Goal: Task Accomplishment & Management: Complete application form

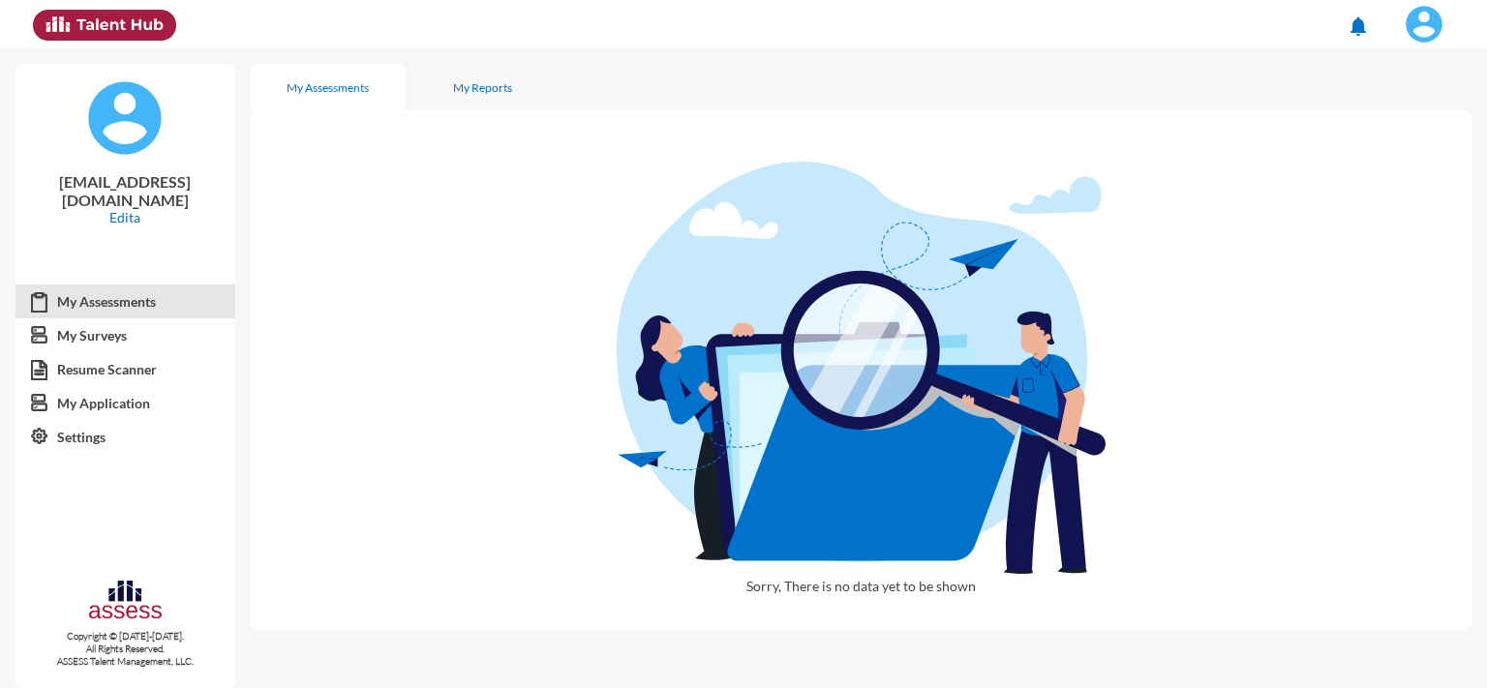
click at [1415, 12] on img at bounding box center [1424, 24] width 39 height 39
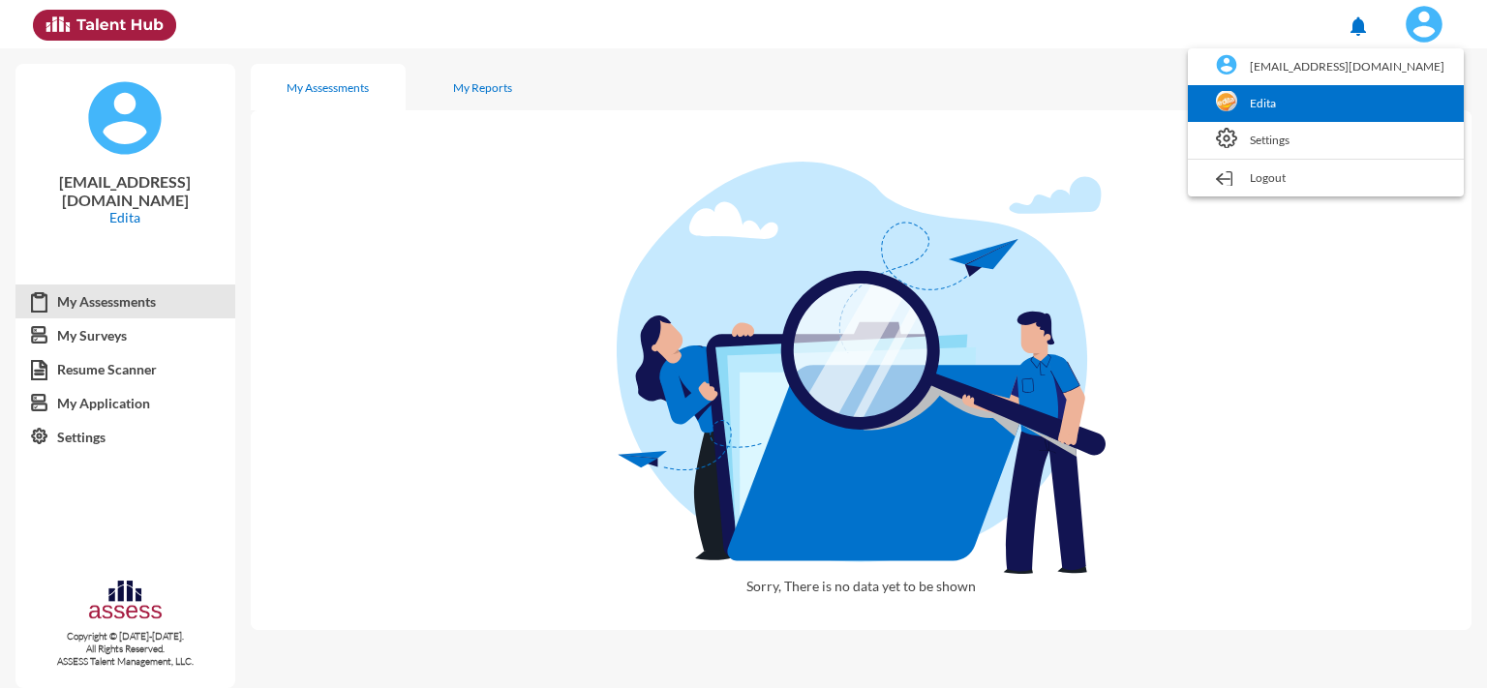
click at [1369, 86] on link "Edita" at bounding box center [1325, 103] width 257 height 37
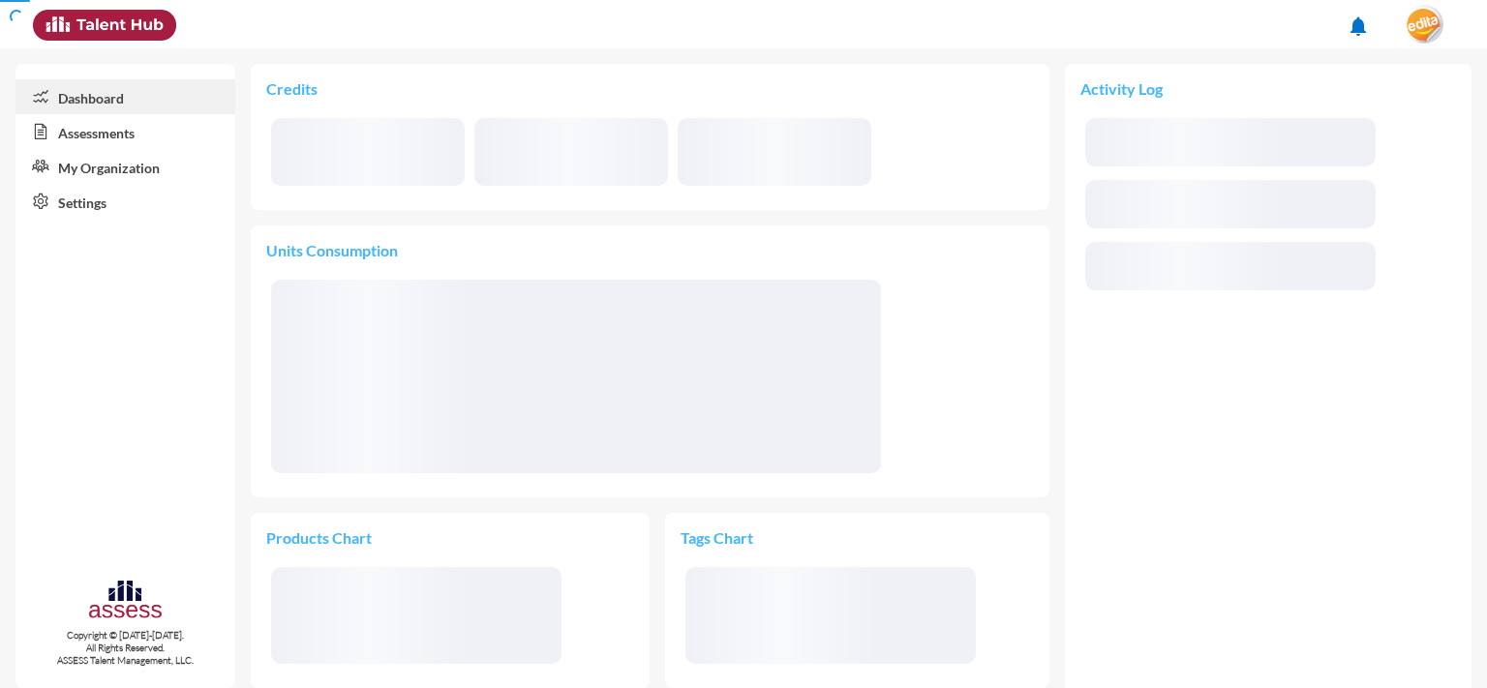
click at [134, 123] on link "Assessments" at bounding box center [125, 131] width 220 height 35
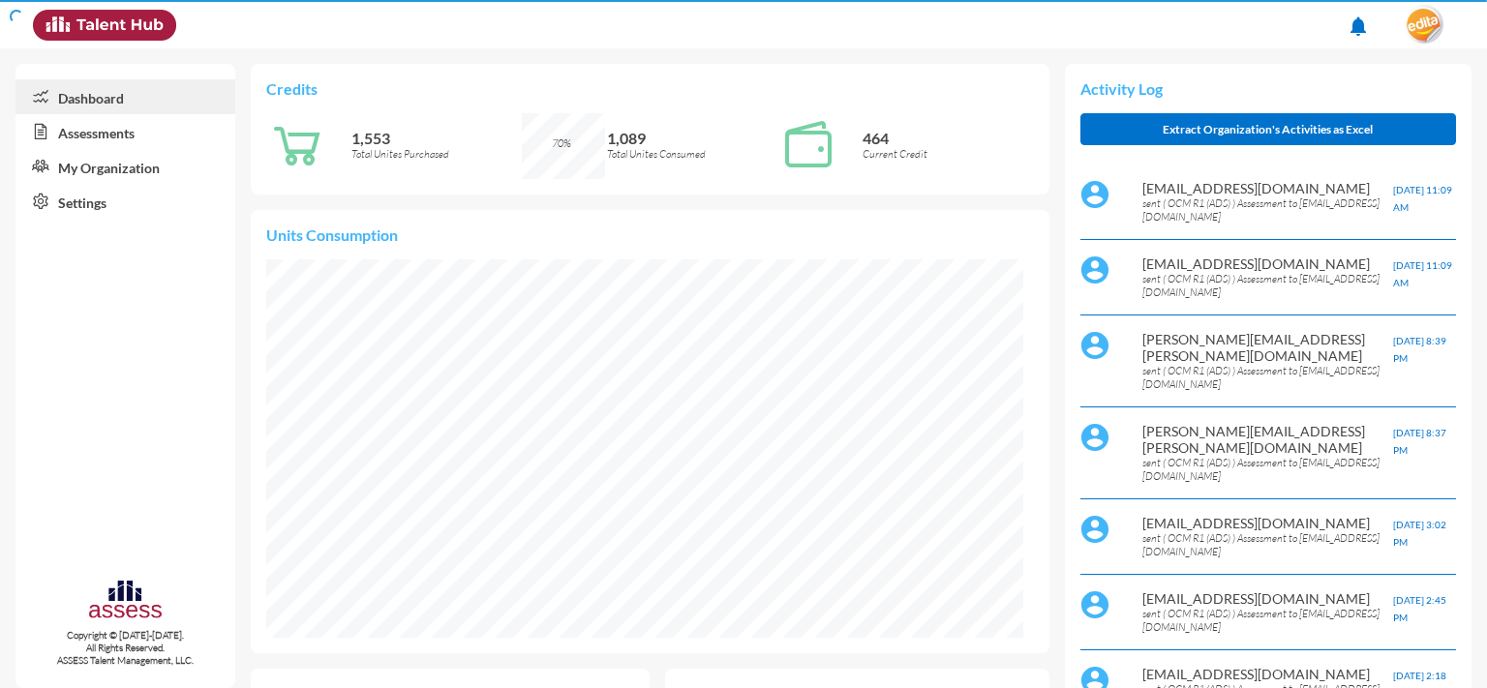
click at [120, 133] on link "Assessments" at bounding box center [125, 131] width 220 height 35
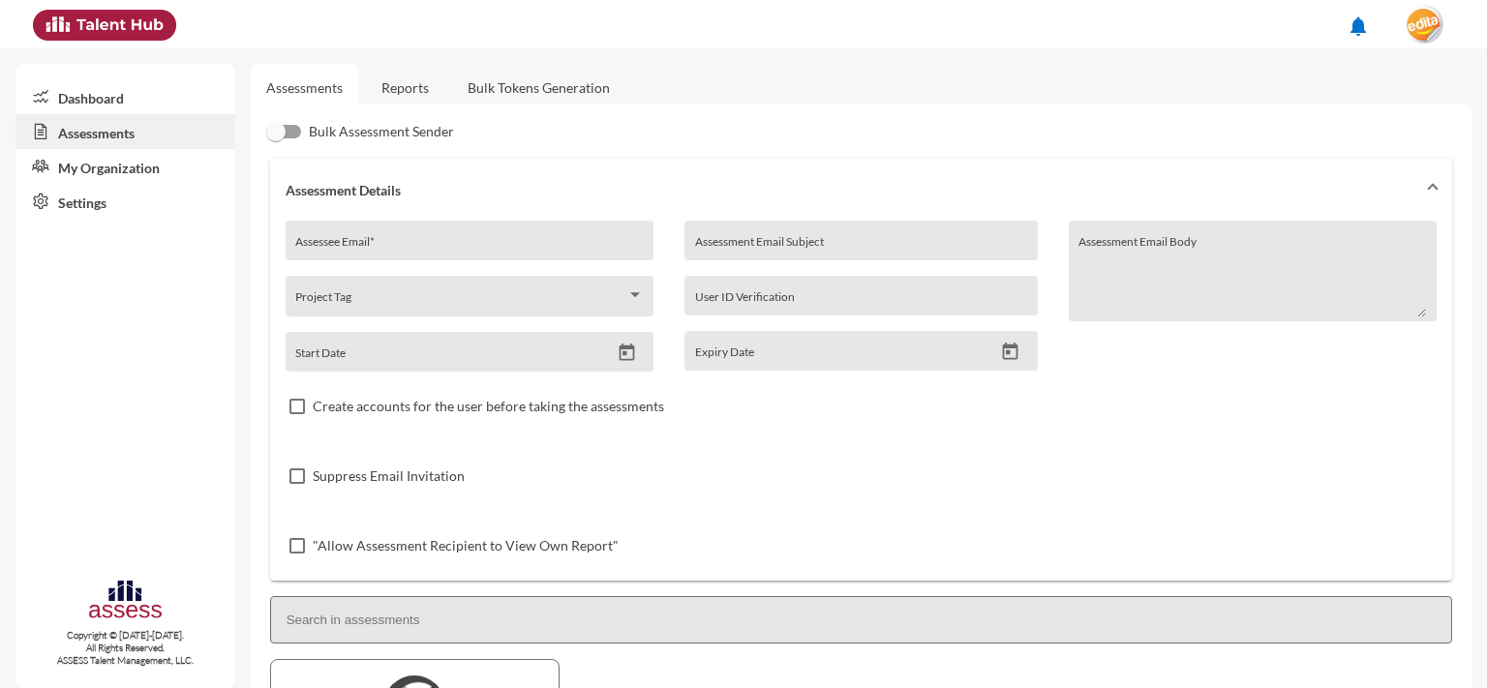
click at [409, 245] on input "Assessee Email *" at bounding box center [469, 247] width 348 height 15
paste input "[EMAIL_ADDRESS][DOMAIN_NAME]"
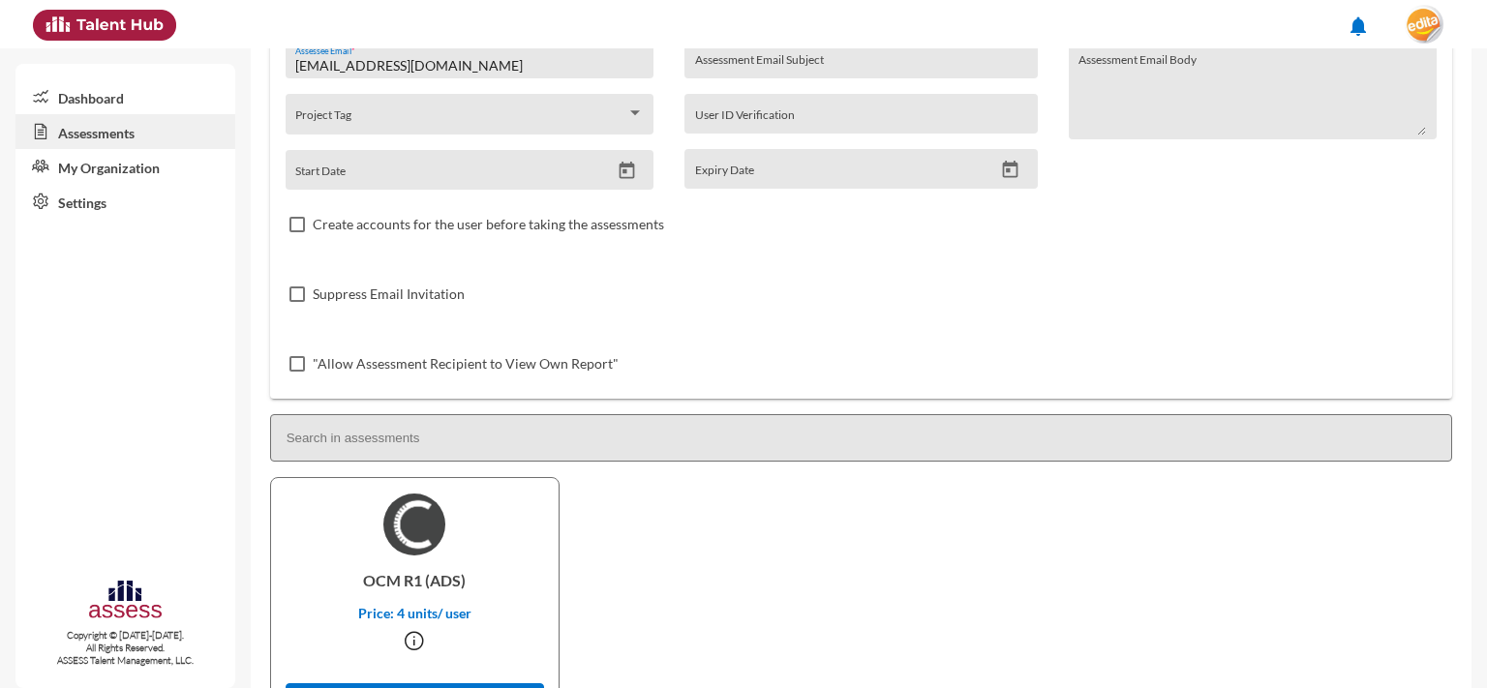
scroll to position [228, 0]
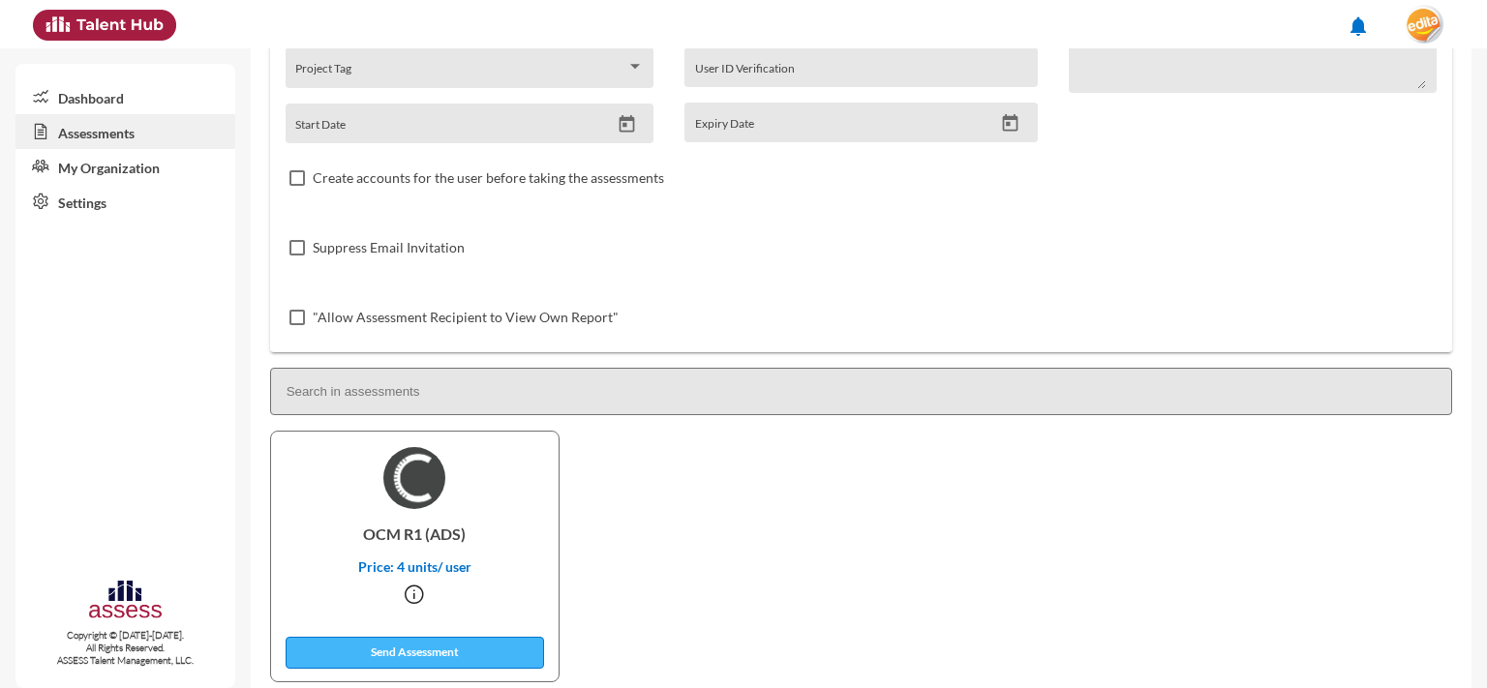
type input "[EMAIL_ADDRESS][DOMAIN_NAME]"
click at [451, 648] on button "Send Assessment" at bounding box center [415, 653] width 259 height 32
